Goal: Navigation & Orientation: Find specific page/section

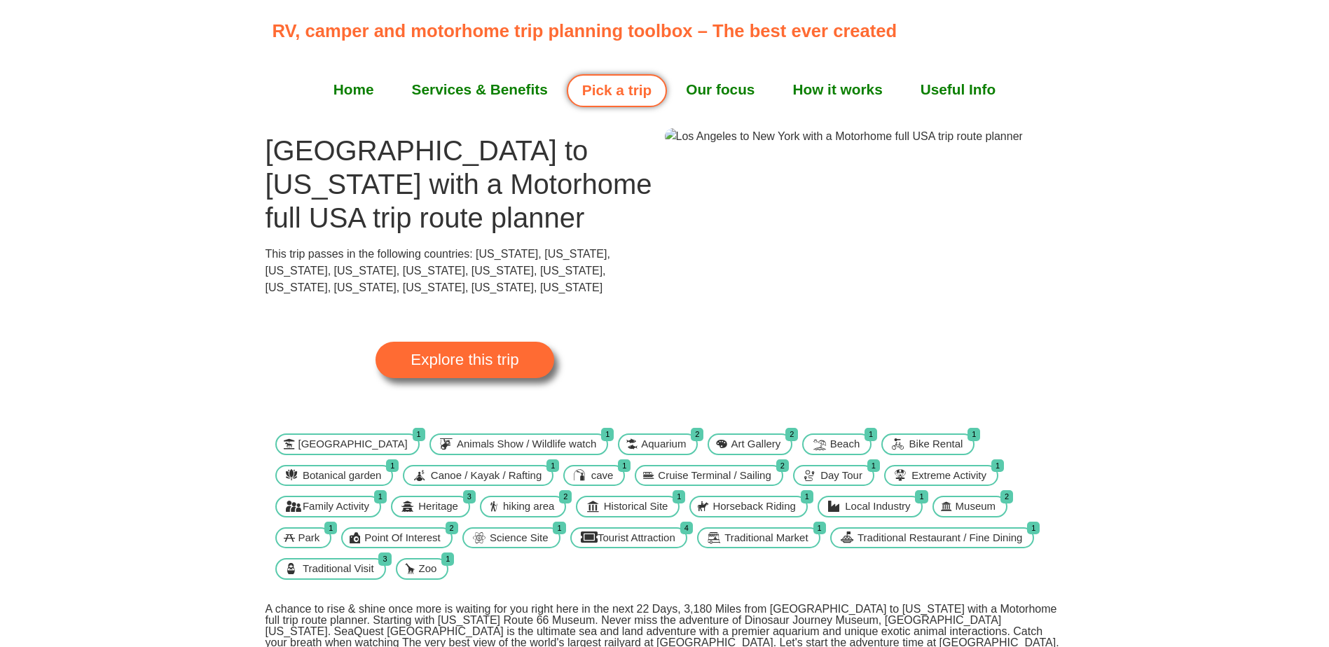
click at [774, 145] on img at bounding box center [844, 136] width 358 height 17
click at [861, 145] on img at bounding box center [844, 136] width 358 height 17
click at [453, 342] on link "Explore this trip" at bounding box center [464, 360] width 178 height 36
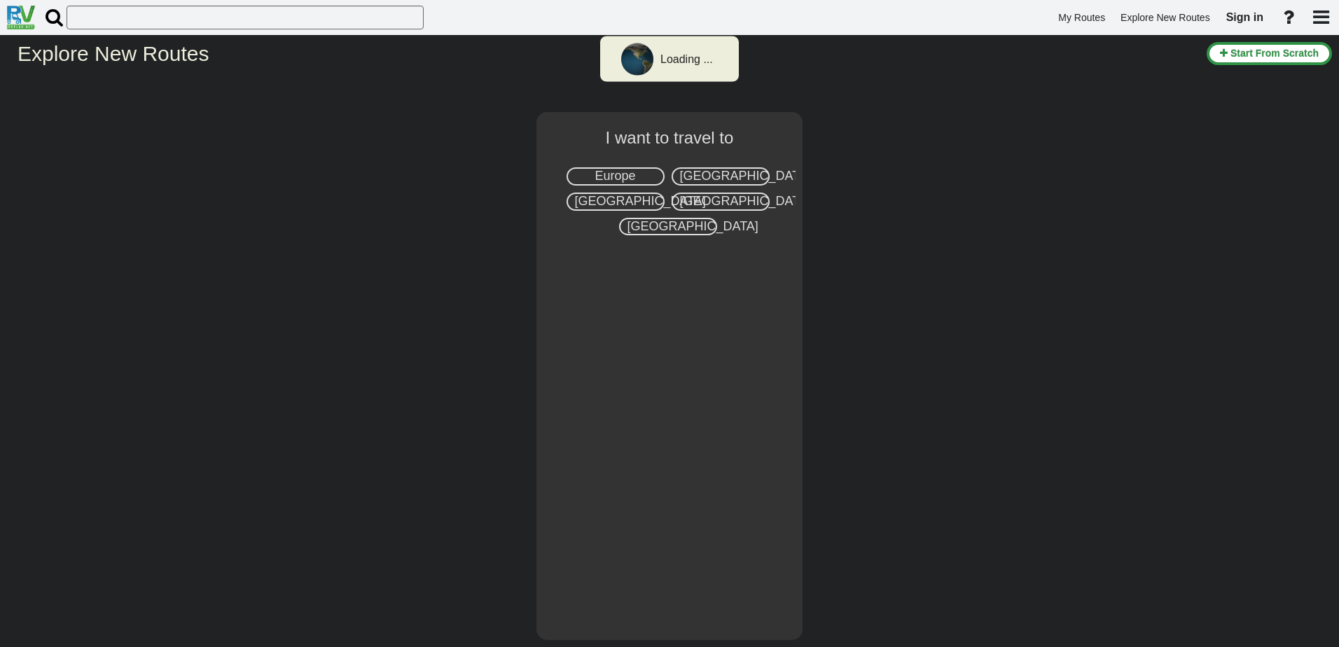
select select "number:2"
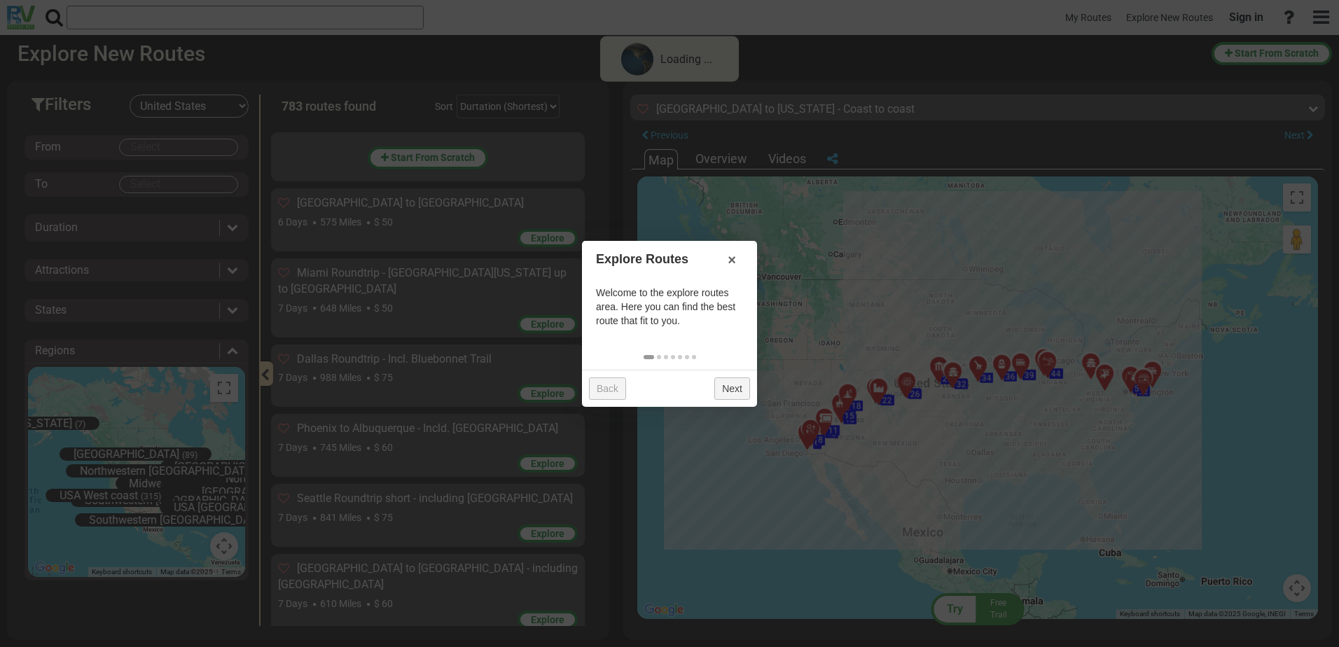
scroll to position [44089, 0]
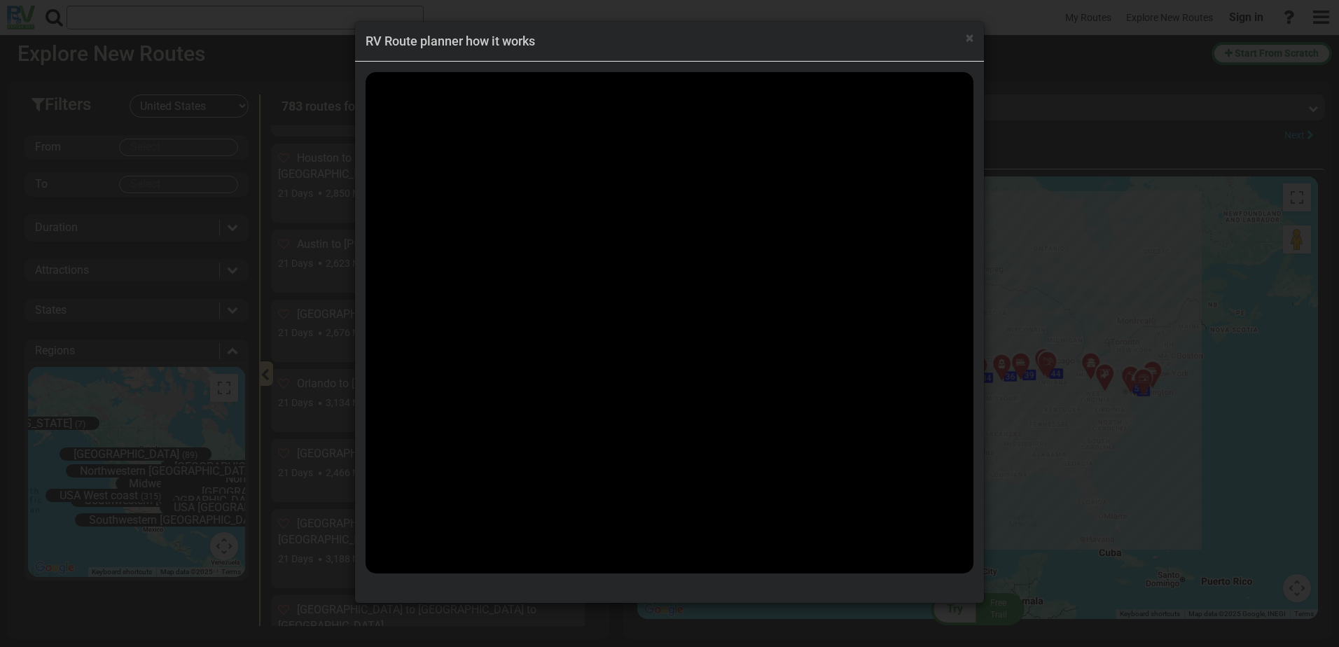
click at [964, 40] on h4 "RV Route planner how it works" at bounding box center [670, 41] width 608 height 18
click at [974, 41] on div "× RV Route planner how it works" at bounding box center [669, 42] width 629 height 40
